Goal: Information Seeking & Learning: Learn about a topic

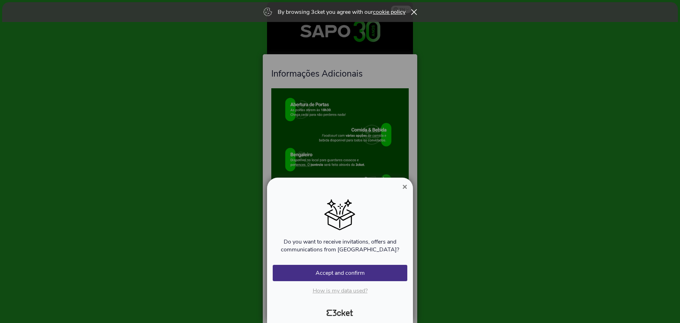
click at [403, 186] on span "×" at bounding box center [404, 187] width 5 height 10
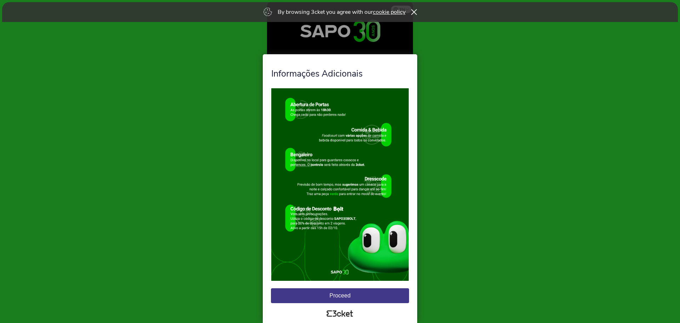
click at [348, 297] on button "Proceed" at bounding box center [340, 295] width 138 height 15
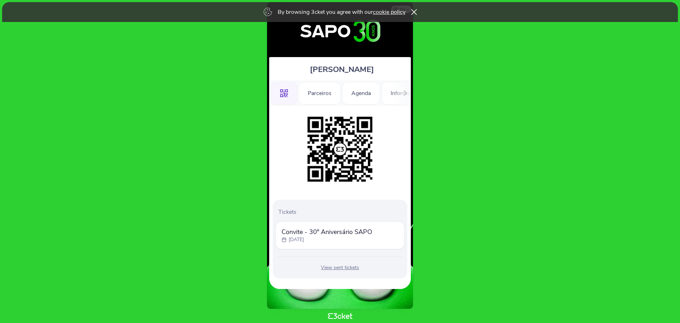
click at [332, 268] on div "View sent tickets" at bounding box center [339, 267] width 129 height 7
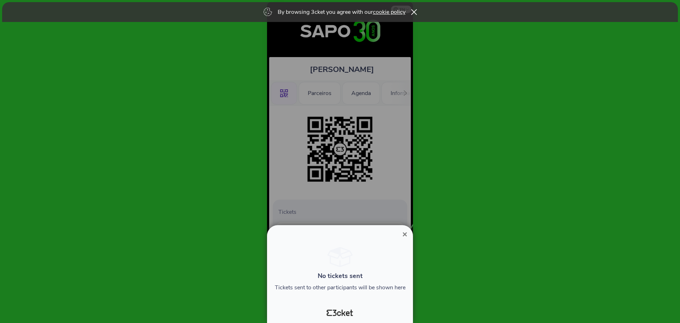
click at [404, 231] on span "×" at bounding box center [404, 234] width 5 height 10
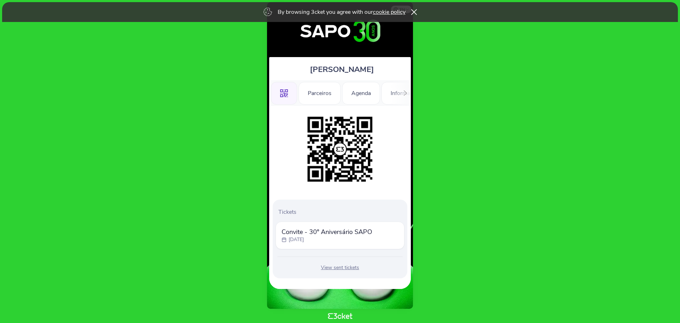
click at [408, 91] on div at bounding box center [405, 93] width 11 height 26
click at [392, 96] on div "Information" at bounding box center [384, 93] width 47 height 23
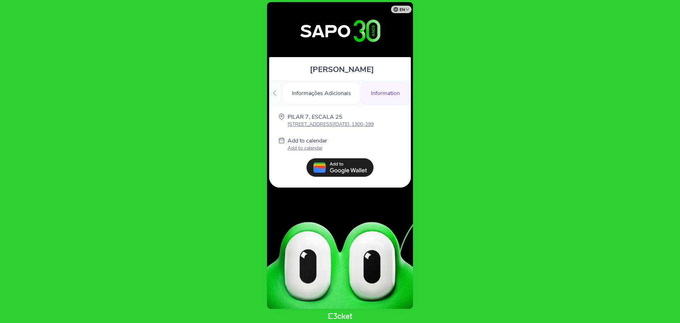
click at [280, 90] on div ".st0{fill-rule:evenodd;clip-rule:evenodd;} Parceiros Agenda Informações Adicion…" at bounding box center [340, 93] width 142 height 26
click at [272, 90] on div at bounding box center [274, 93] width 11 height 26
click at [275, 89] on div at bounding box center [274, 93] width 11 height 26
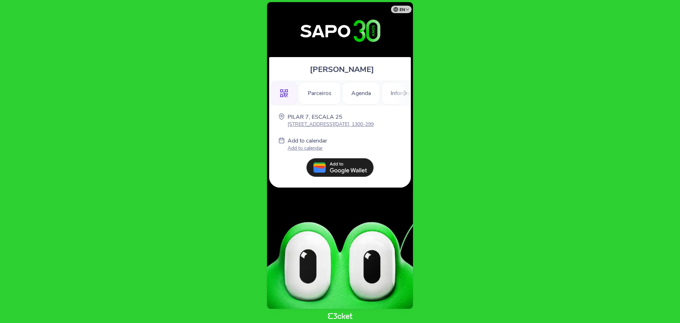
click at [282, 96] on icon ".st0{fill-rule:evenodd;clip-rule:evenodd;}" at bounding box center [284, 93] width 8 height 8
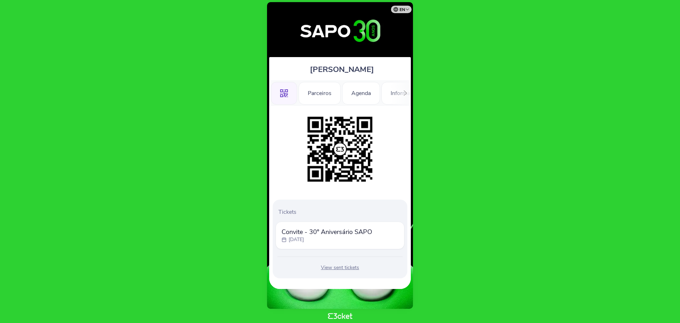
click at [340, 234] on span "Convite - 30º Aniversário SAPO" at bounding box center [326, 231] width 91 height 8
click at [281, 226] on div "Convite - 30º Aniversário SAPO Thursday, 2 Oct" at bounding box center [339, 235] width 129 height 28
click at [316, 94] on div "Parceiros" at bounding box center [319, 93] width 42 height 23
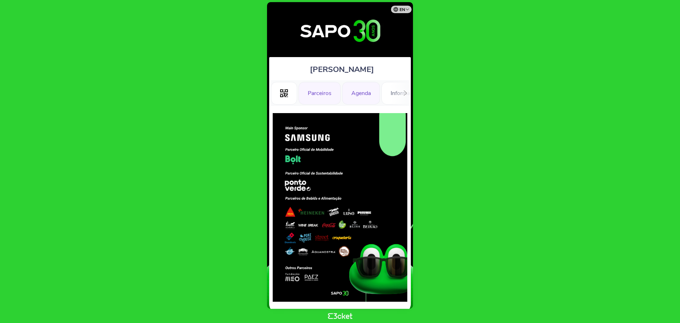
click at [354, 92] on div "Agenda" at bounding box center [361, 93] width 38 height 23
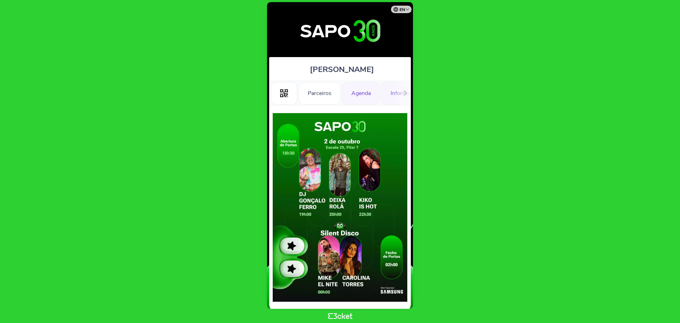
click at [389, 92] on div "Informações Adicionais" at bounding box center [420, 93] width 78 height 23
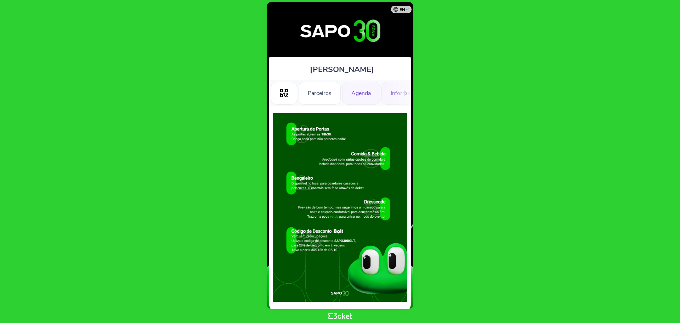
click at [352, 95] on div "Agenda" at bounding box center [361, 93] width 38 height 23
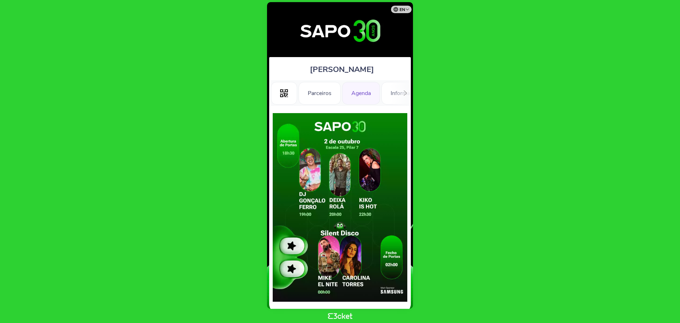
click at [404, 92] on icon at bounding box center [405, 92] width 5 height 5
click at [341, 95] on div "Informações Adicionais" at bounding box center [322, 93] width 78 height 23
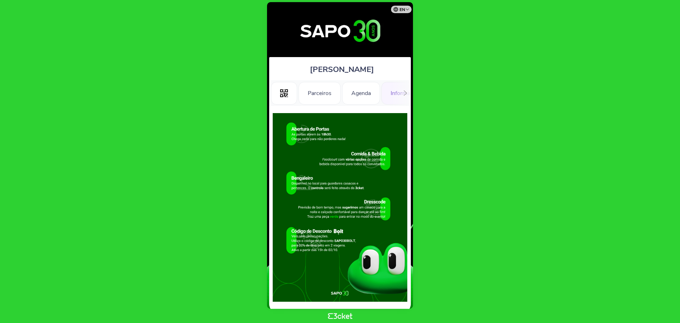
click at [387, 94] on div "Informações Adicionais" at bounding box center [420, 93] width 78 height 23
click at [330, 33] on img at bounding box center [340, 31] width 133 height 44
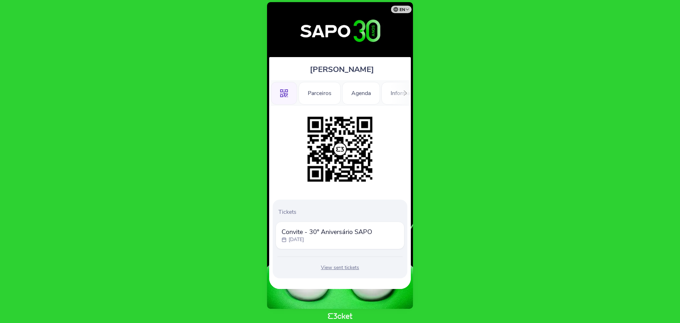
drag, startPoint x: 314, startPoint y: 237, endPoint x: 294, endPoint y: 235, distance: 20.3
click at [294, 235] on span "Convite - 30º Aniversário SAPO" at bounding box center [326, 231] width 91 height 8
click at [332, 28] on img at bounding box center [340, 31] width 133 height 44
click at [343, 150] on img at bounding box center [340, 149] width 72 height 72
